Goal: Task Accomplishment & Management: Use online tool/utility

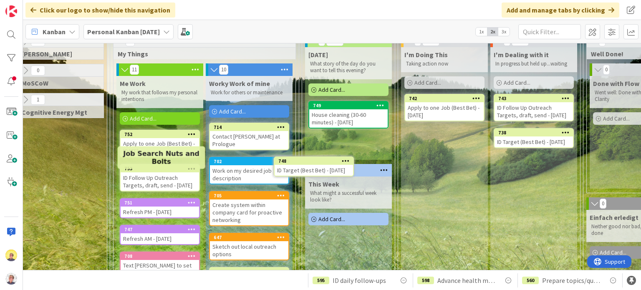
scroll to position [42, 101]
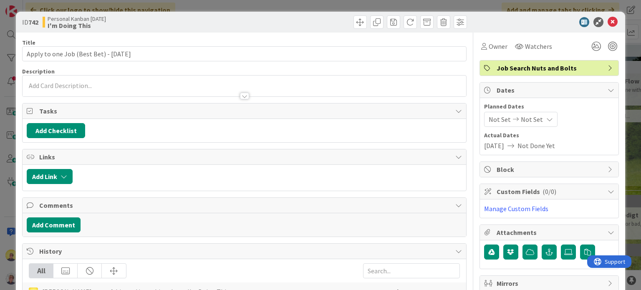
drag, startPoint x: 442, startPoint y: 106, endPoint x: 604, endPoint y: 24, distance: 182.0
click at [607, 24] on icon at bounding box center [612, 22] width 10 height 10
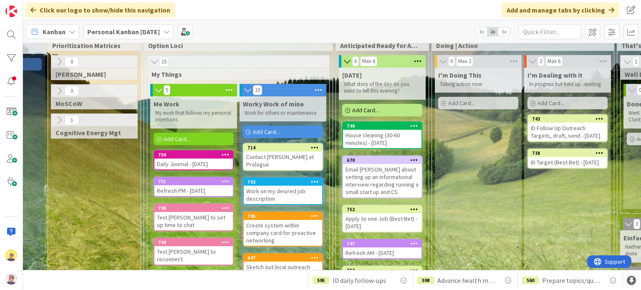
scroll to position [0, 68]
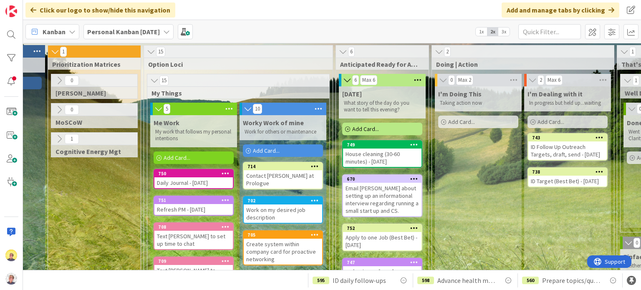
click at [275, 148] on span "Add Card..." at bounding box center [266, 151] width 27 height 8
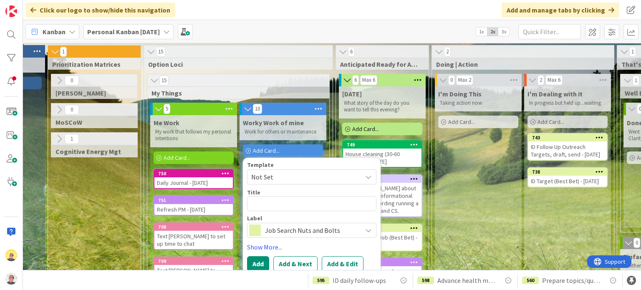
type textarea "x"
type textarea "H"
type textarea "x"
type textarea "Ho"
type textarea "x"
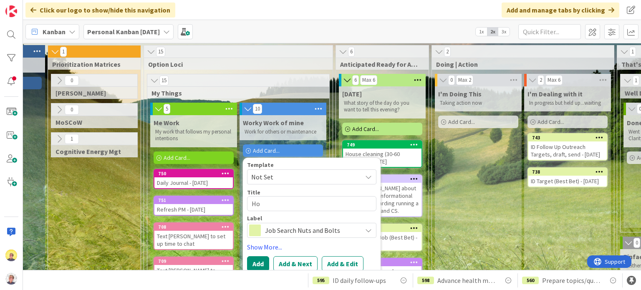
type textarea "Hol"
type textarea "x"
type textarea "[PERSON_NAME]"
type textarea "x"
type textarea "[PERSON_NAME]"
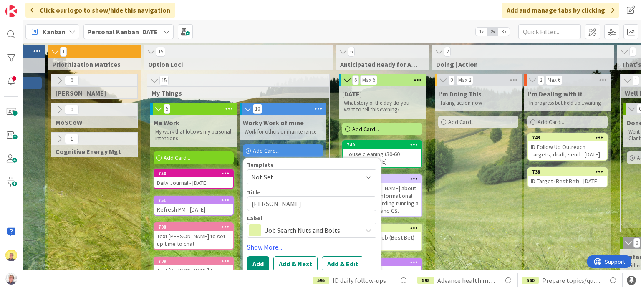
type textarea "x"
type textarea "[PERSON_NAME]"
type textarea "x"
type textarea "[PERSON_NAME]"
type textarea "x"
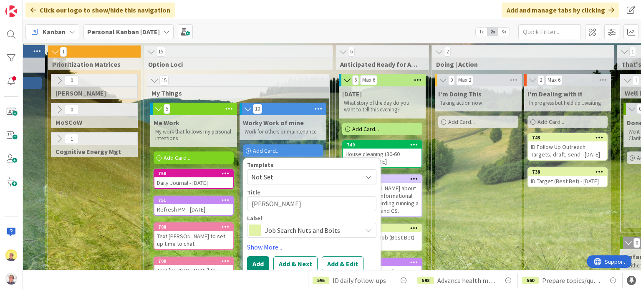
type textarea "[PERSON_NAME]"
type textarea "x"
type textarea "[PERSON_NAME] C"
type textarea "x"
type textarea "[PERSON_NAME] Ca"
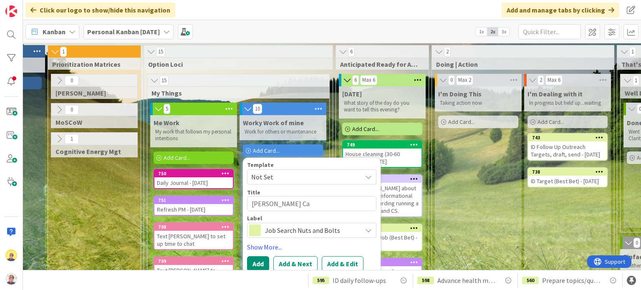
type textarea "x"
type textarea "[PERSON_NAME] Cat"
type textarea "x"
type textarea "[PERSON_NAME] Cata"
type textarea "x"
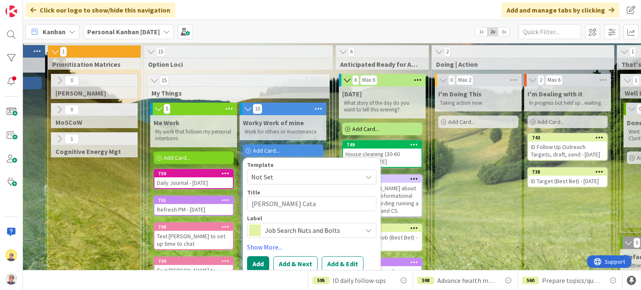
type textarea "[PERSON_NAME] Catal"
type textarea "x"
type textarea "Hollins Catalo"
type textarea "x"
type textarea "[PERSON_NAME] Catalog"
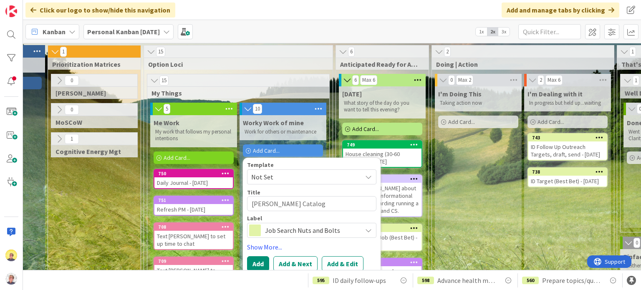
type textarea "x"
type textarea "[PERSON_NAME] Catalog"
type textarea "x"
type textarea "[PERSON_NAME] Catalog p"
type textarea "x"
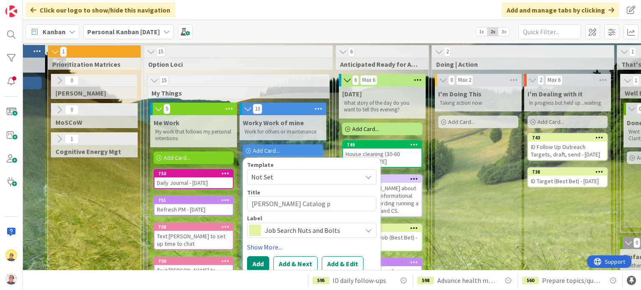
type textarea "[PERSON_NAME] Catalog pr"
type textarea "x"
type textarea "[PERSON_NAME] Catalog pro"
type textarea "x"
type textarea "[PERSON_NAME] Catalog proj"
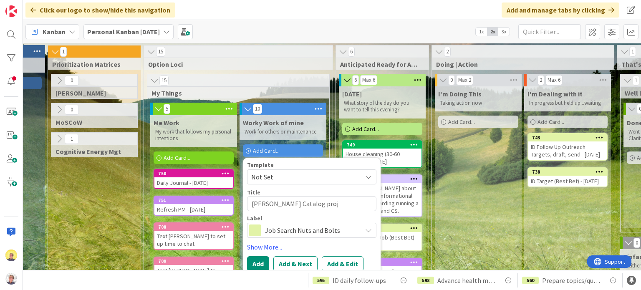
type textarea "x"
type textarea "[PERSON_NAME] Catalog proje"
type textarea "x"
type textarea "[PERSON_NAME] Catalog projec"
type textarea "x"
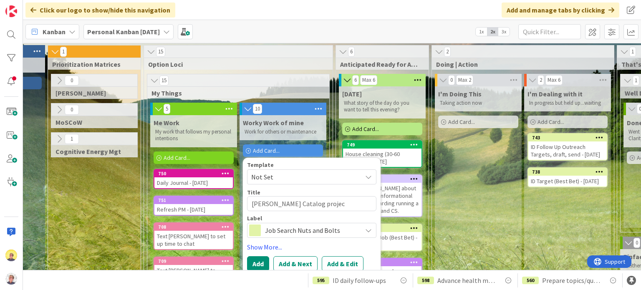
type textarea "[PERSON_NAME] Catalog project"
click at [251, 201] on textarea "[PERSON_NAME] Catalog project" at bounding box center [311, 203] width 129 height 15
type textarea "x"
type textarea "AHollins Catalog project"
type textarea "x"
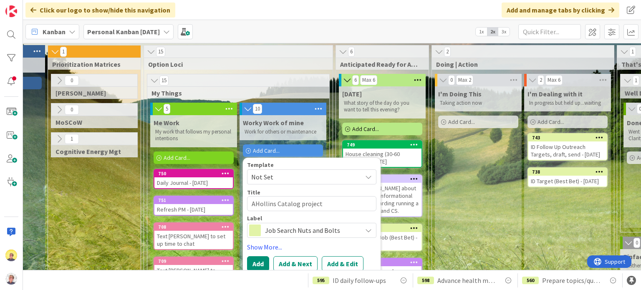
type textarea "AdHollins Catalog project"
type textarea "x"
type textarea "AdvHollins Catalog project"
type textarea "x"
type textarea "AdvaHollins Catalog project"
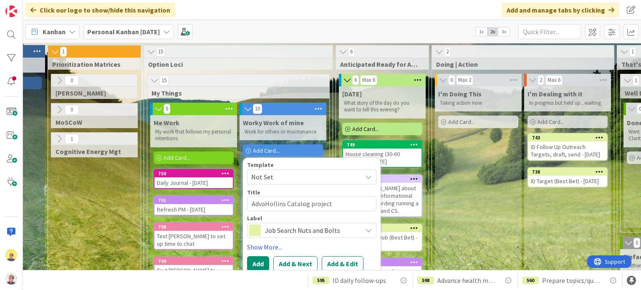
type textarea "x"
type textarea "AdvanHollins Catalog project"
type textarea "x"
type textarea "AdvancHollins Catalog project"
type textarea "x"
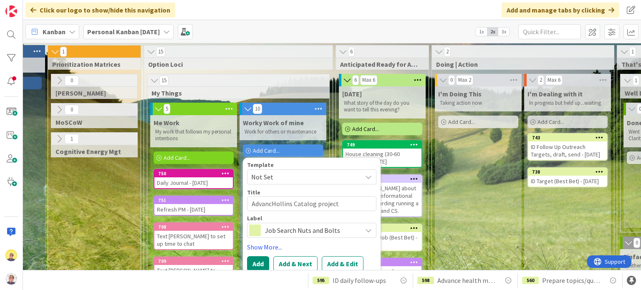
type textarea "AdvanceHollins Catalog project"
type textarea "x"
type textarea "Advance [PERSON_NAME] Catalog project"
click at [289, 230] on span "Job Search Nuts and Bolts" at bounding box center [311, 230] width 93 height 12
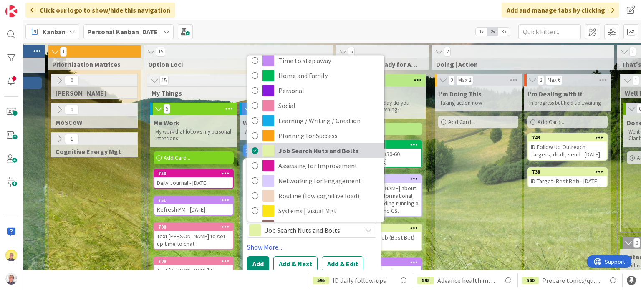
scroll to position [62, 0]
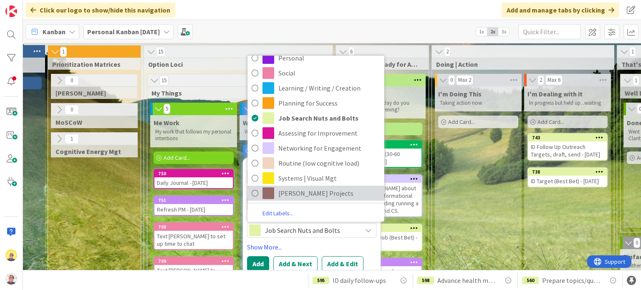
click at [287, 192] on span "[PERSON_NAME] Projects" at bounding box center [329, 193] width 102 height 13
type textarea "x"
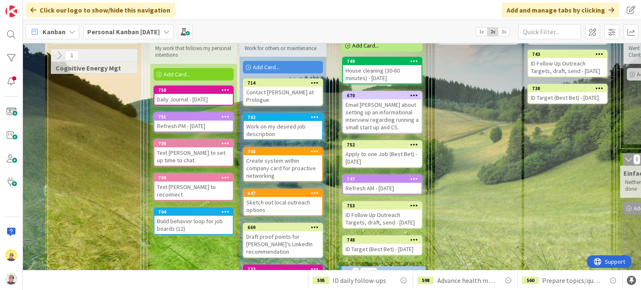
scroll to position [42, 68]
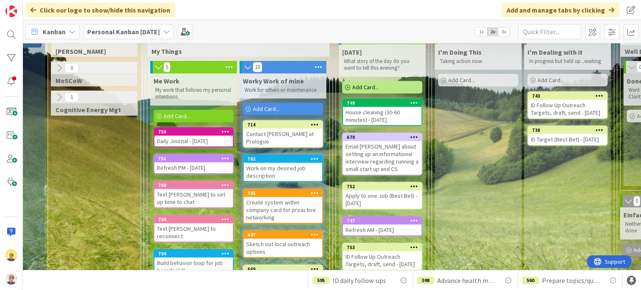
click at [275, 110] on span "Add Card..." at bounding box center [266, 109] width 27 height 8
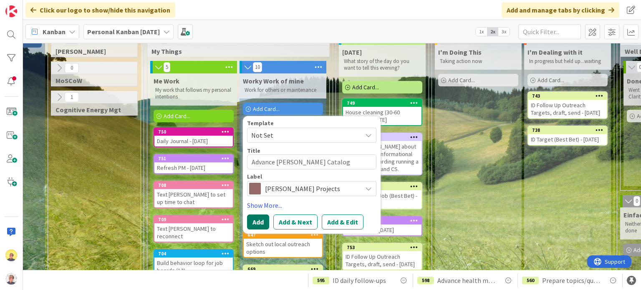
click at [261, 220] on button "Add" at bounding box center [258, 221] width 22 height 15
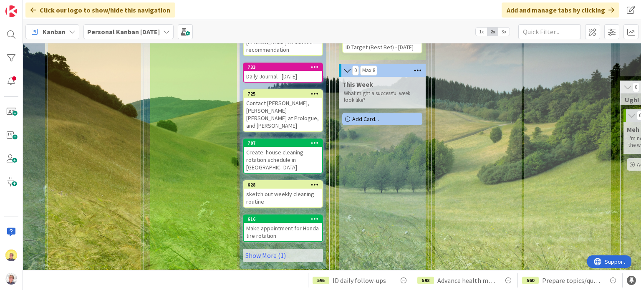
scroll to position [292, 68]
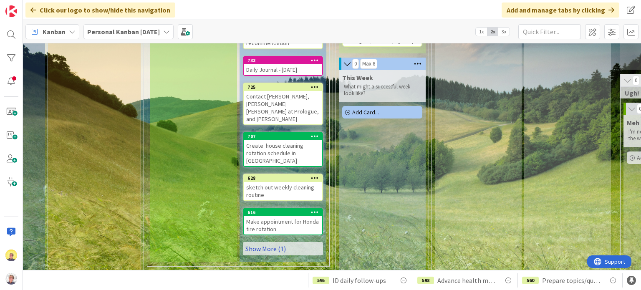
click at [270, 242] on link "Show More (1)" at bounding box center [283, 248] width 80 height 13
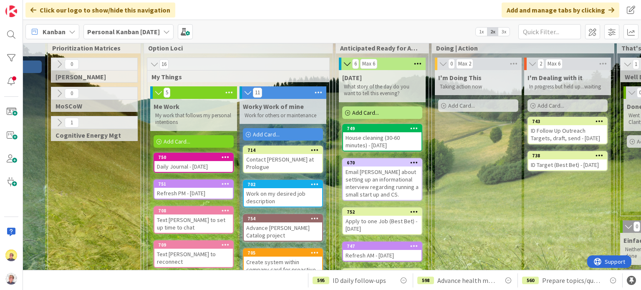
scroll to position [0, 68]
